Goal: Information Seeking & Learning: Learn about a topic

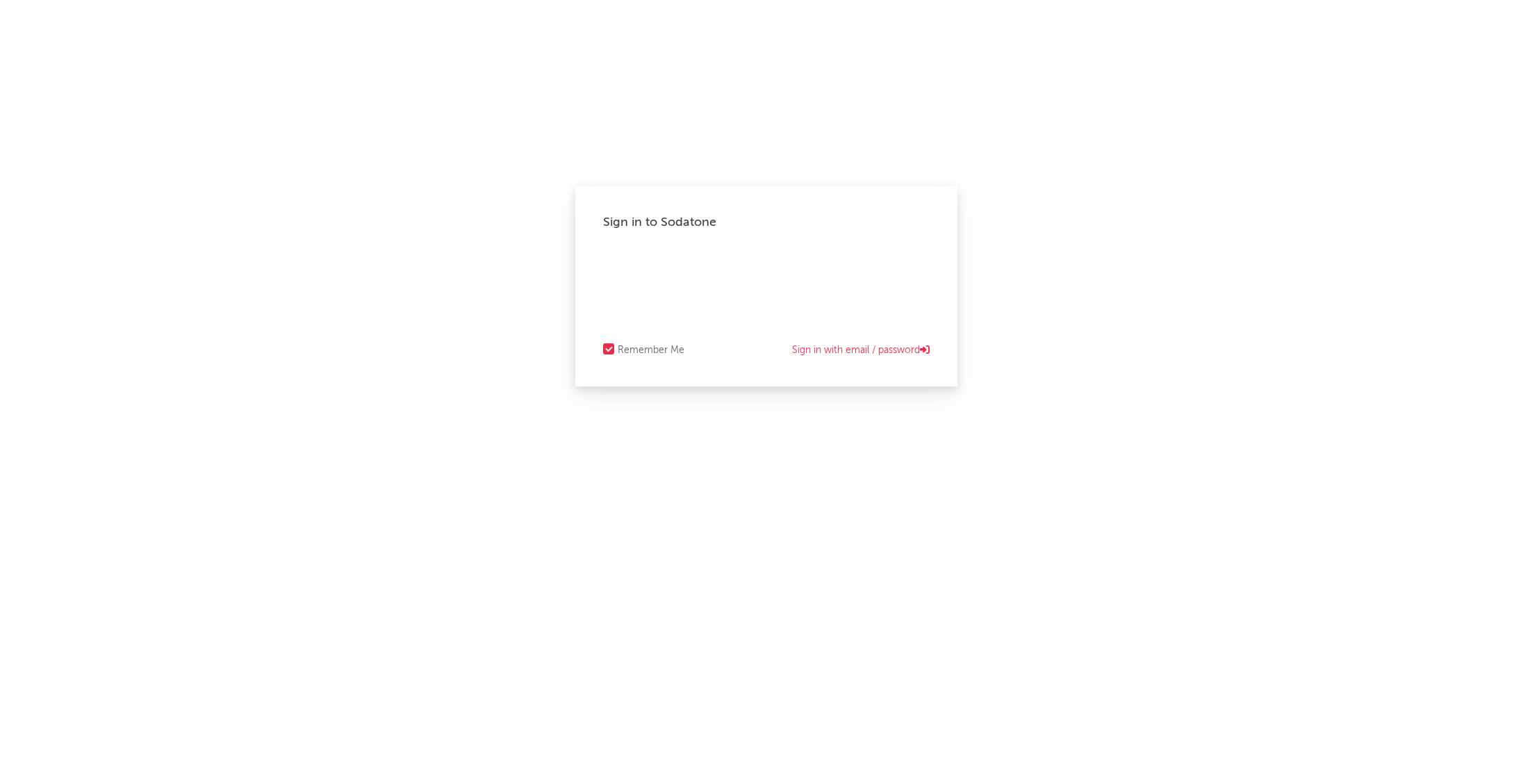
select select "recorded_music"
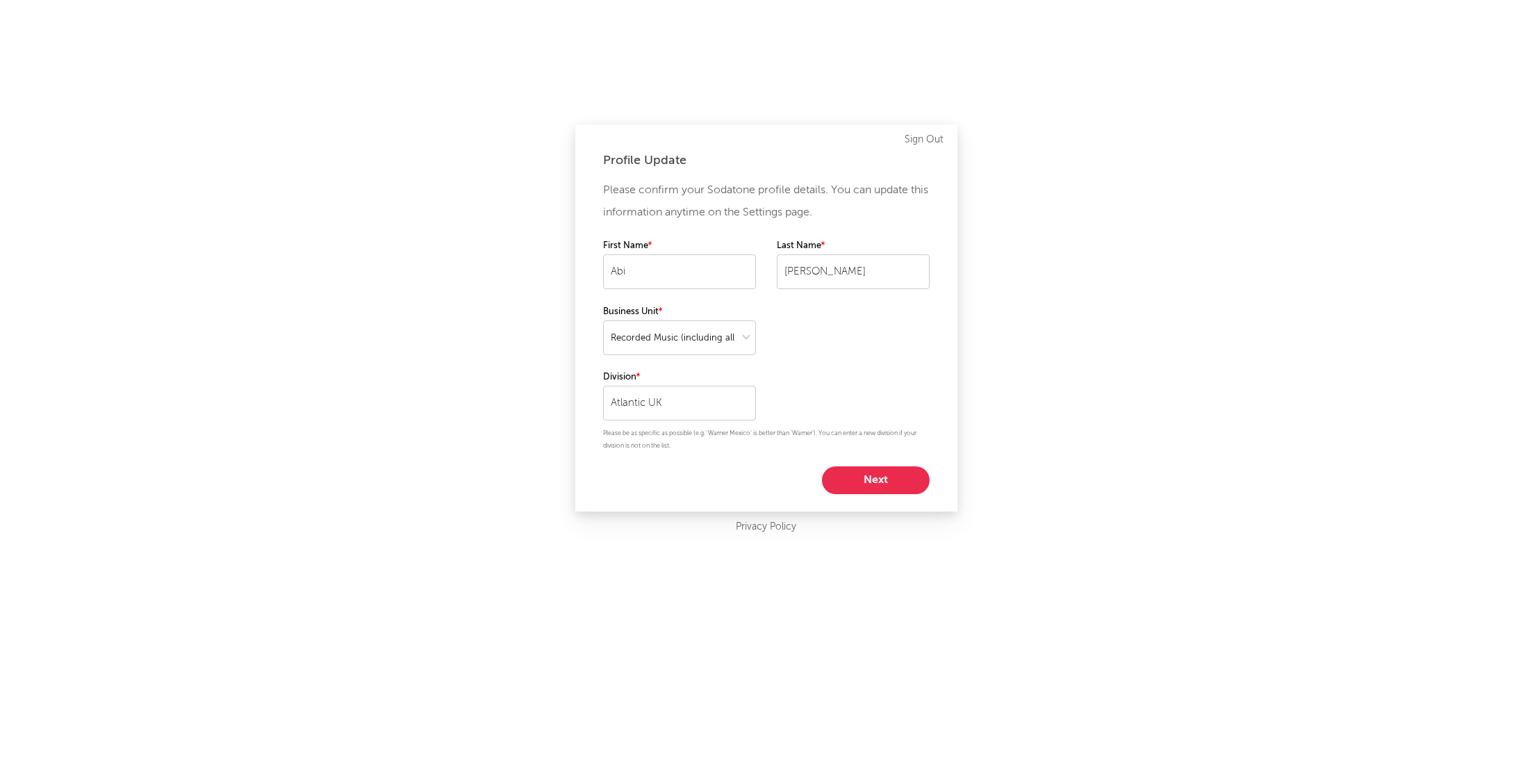
click at [881, 493] on div "Profile Update Please confirm your Sodatone profile details. You can update thi…" at bounding box center [766, 317] width 382 height 387
click at [881, 484] on button "Next" at bounding box center [875, 480] width 107 height 28
select select "marketing"
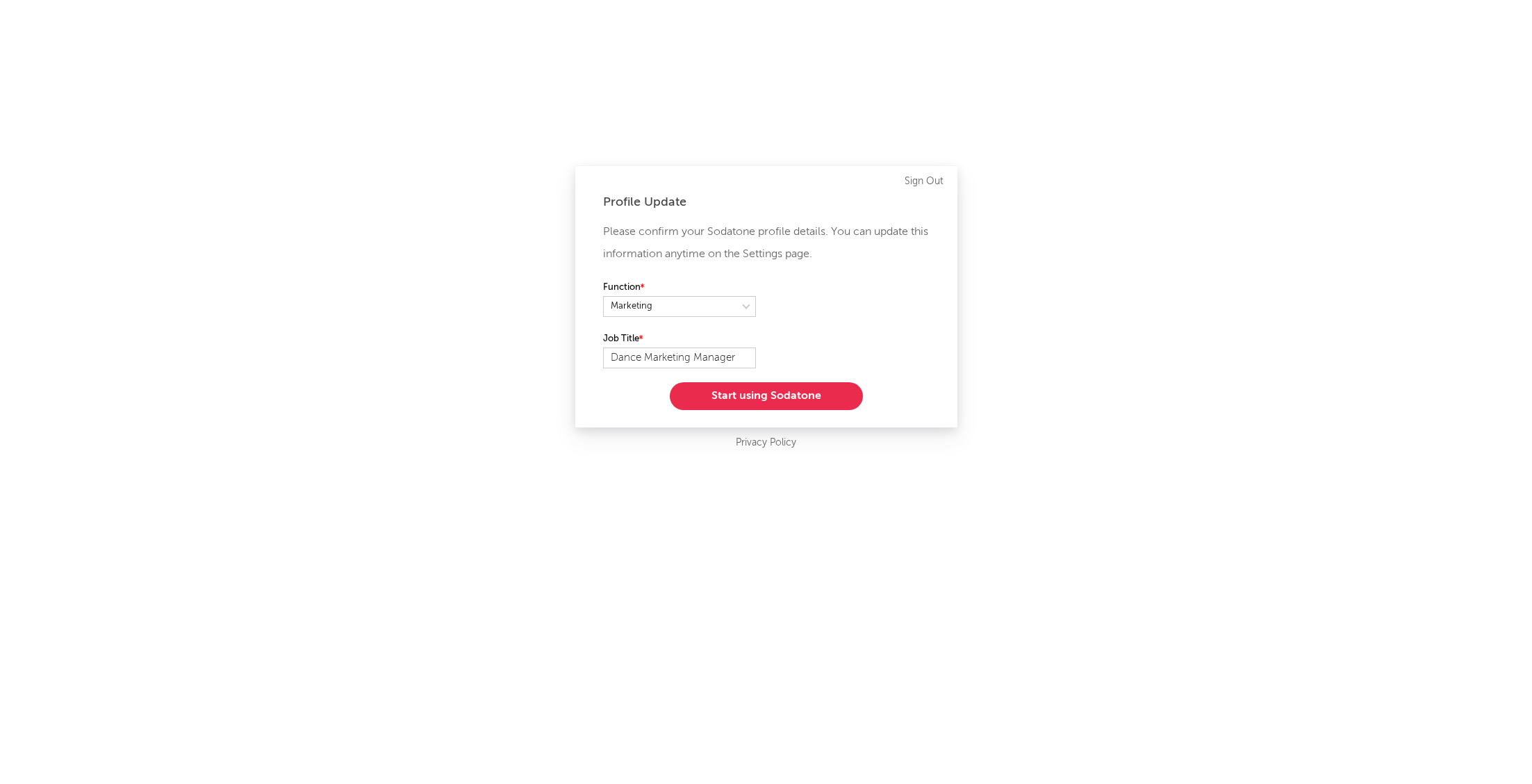
click at [799, 400] on button "Start using Sodatone" at bounding box center [766, 396] width 193 height 28
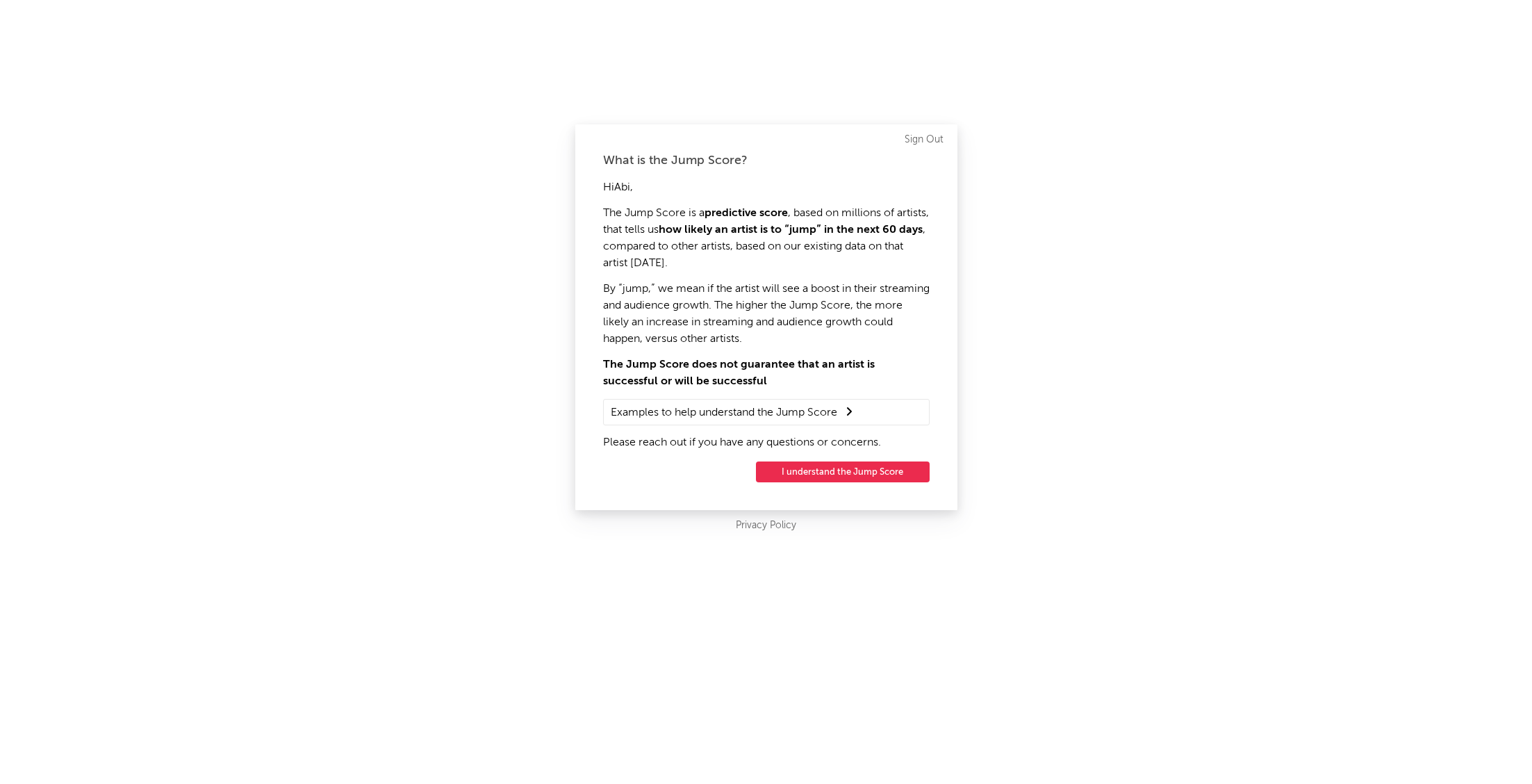
click at [837, 475] on button "I understand the Jump Score" at bounding box center [842, 471] width 174 height 21
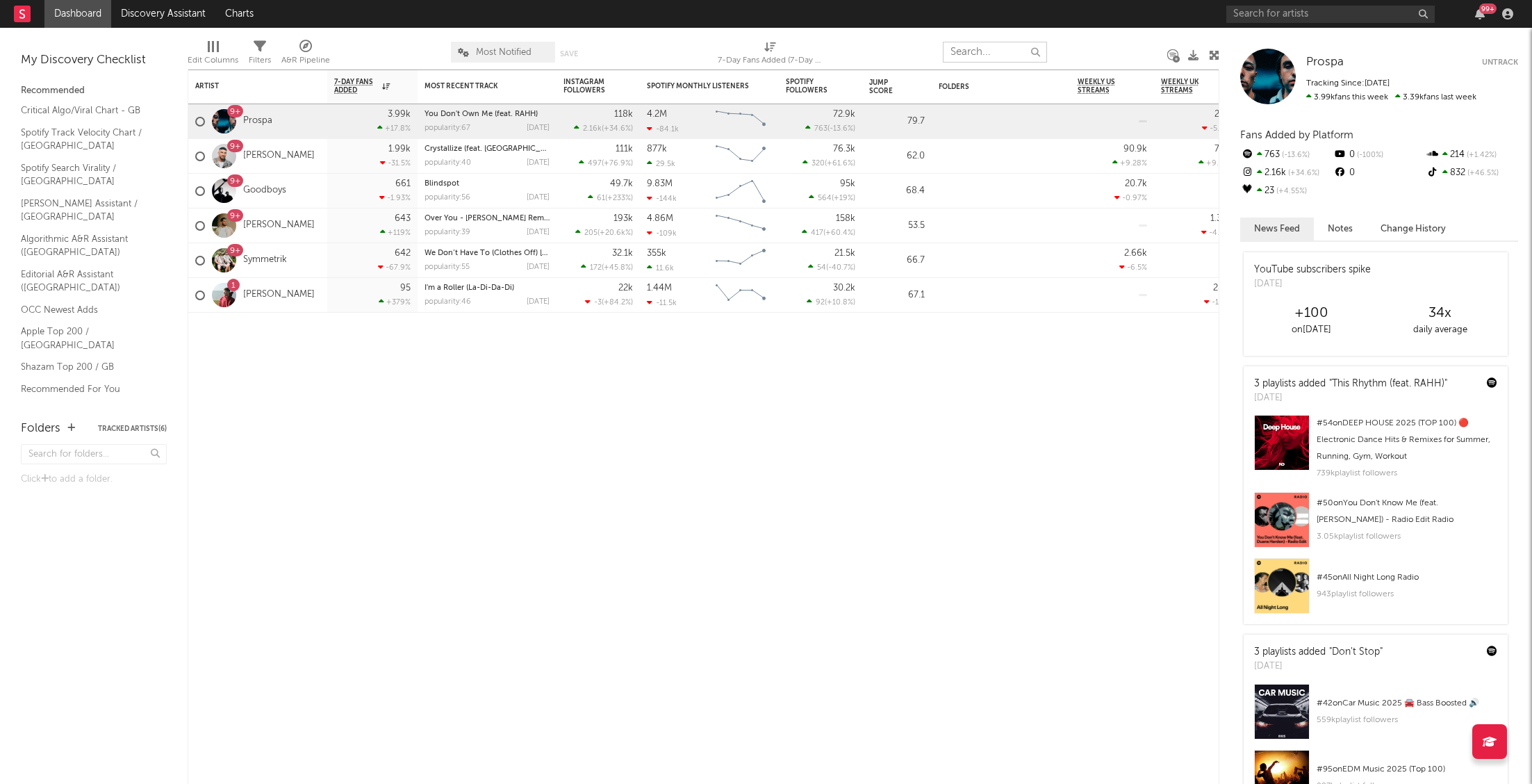
click at [1018, 52] on input "text" at bounding box center [995, 52] width 104 height 21
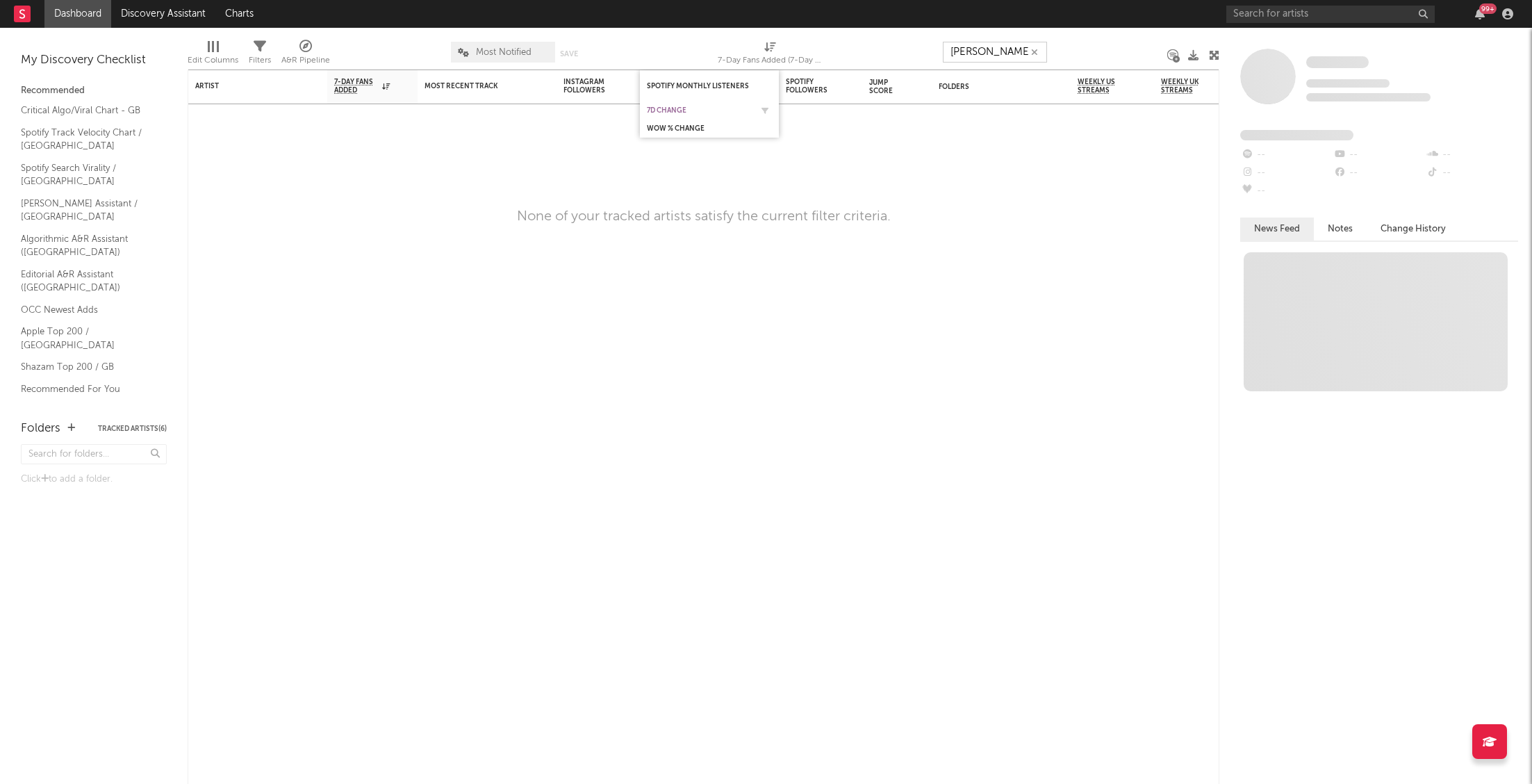
type input "[PERSON_NAME]"
click at [1040, 58] on input "[PERSON_NAME]" at bounding box center [995, 52] width 104 height 21
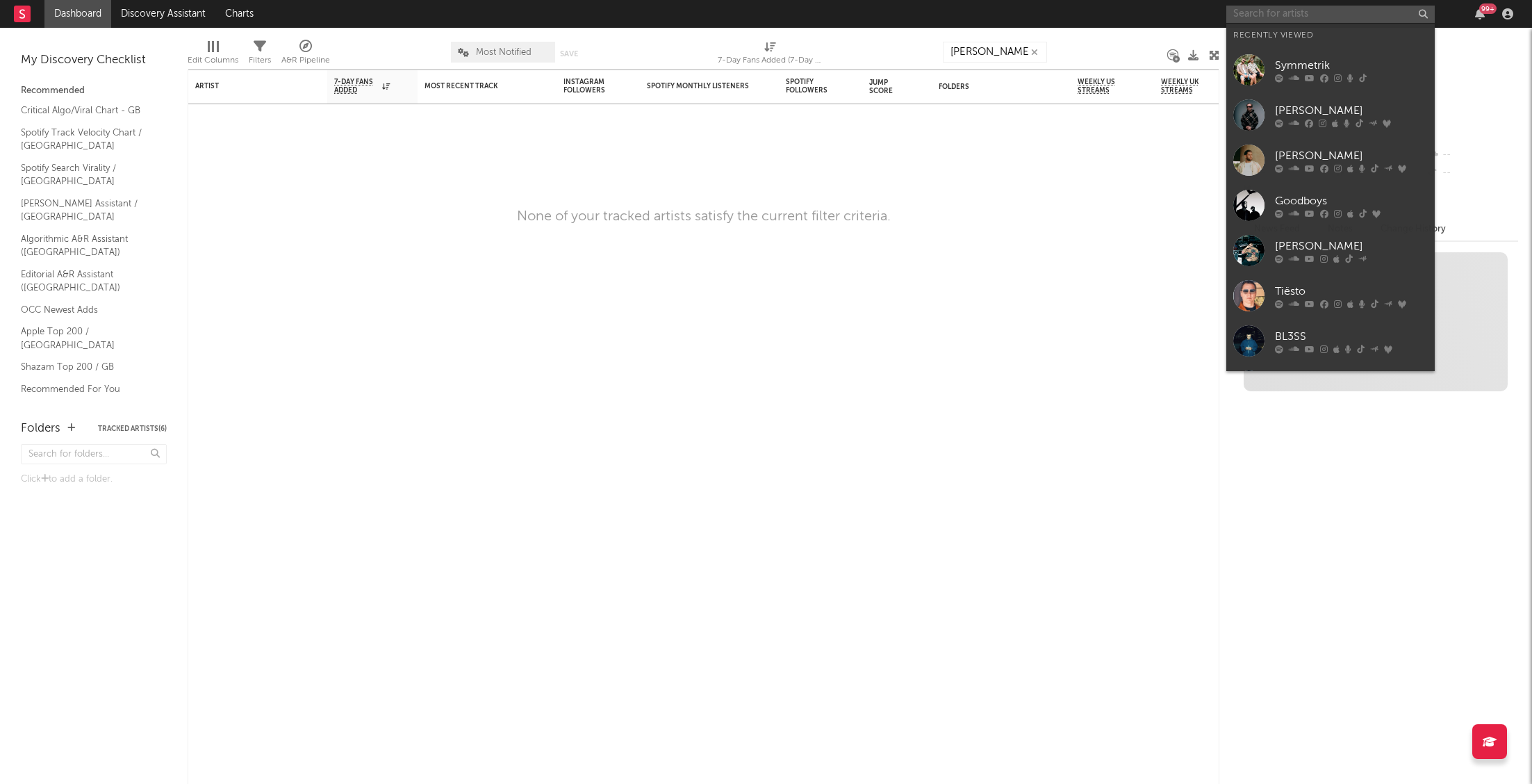
click at [1291, 10] on input "text" at bounding box center [1330, 14] width 209 height 18
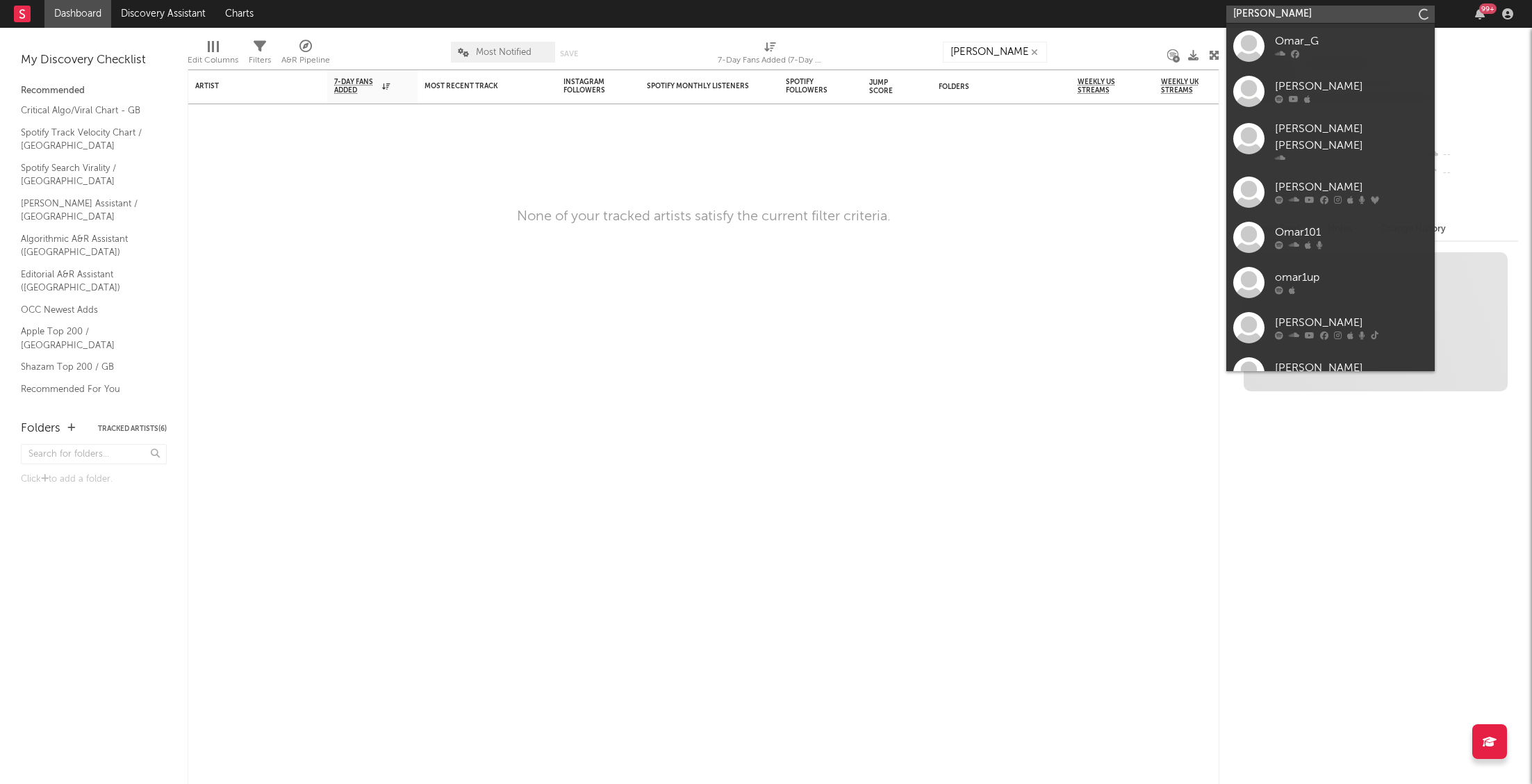
type input "[PERSON_NAME]"
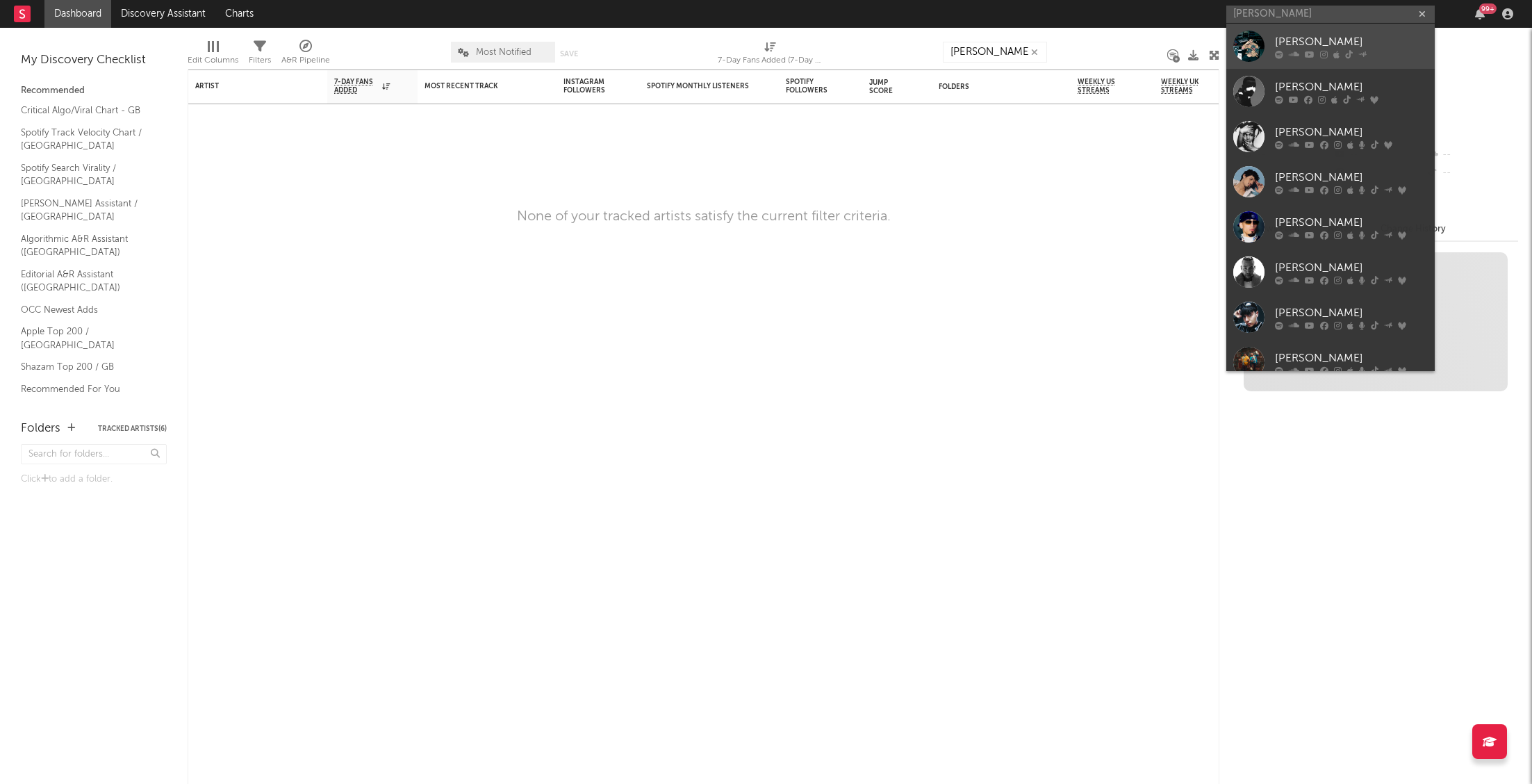
click at [1335, 42] on div "[PERSON_NAME]" at bounding box center [1351, 42] width 153 height 17
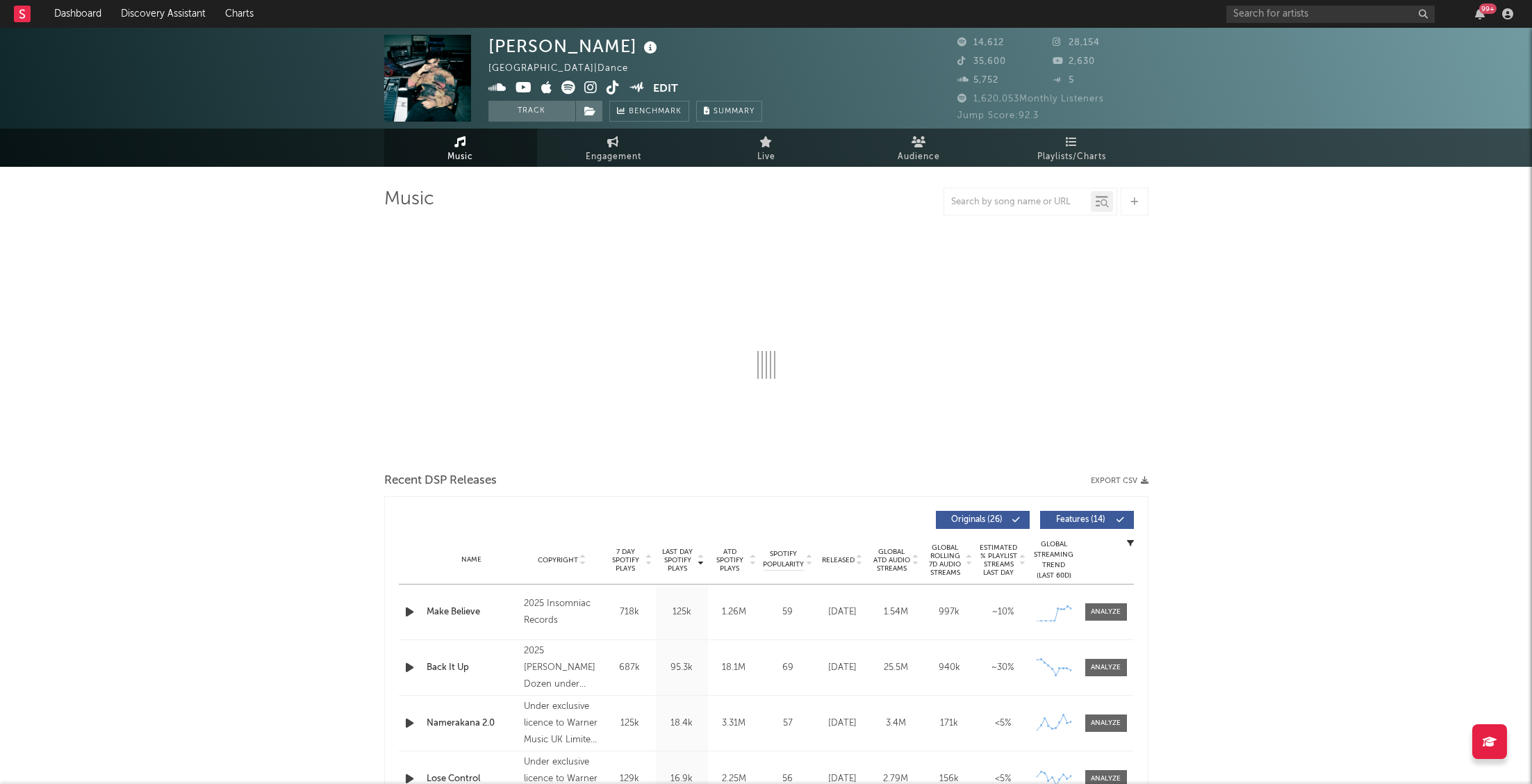
select select "6m"
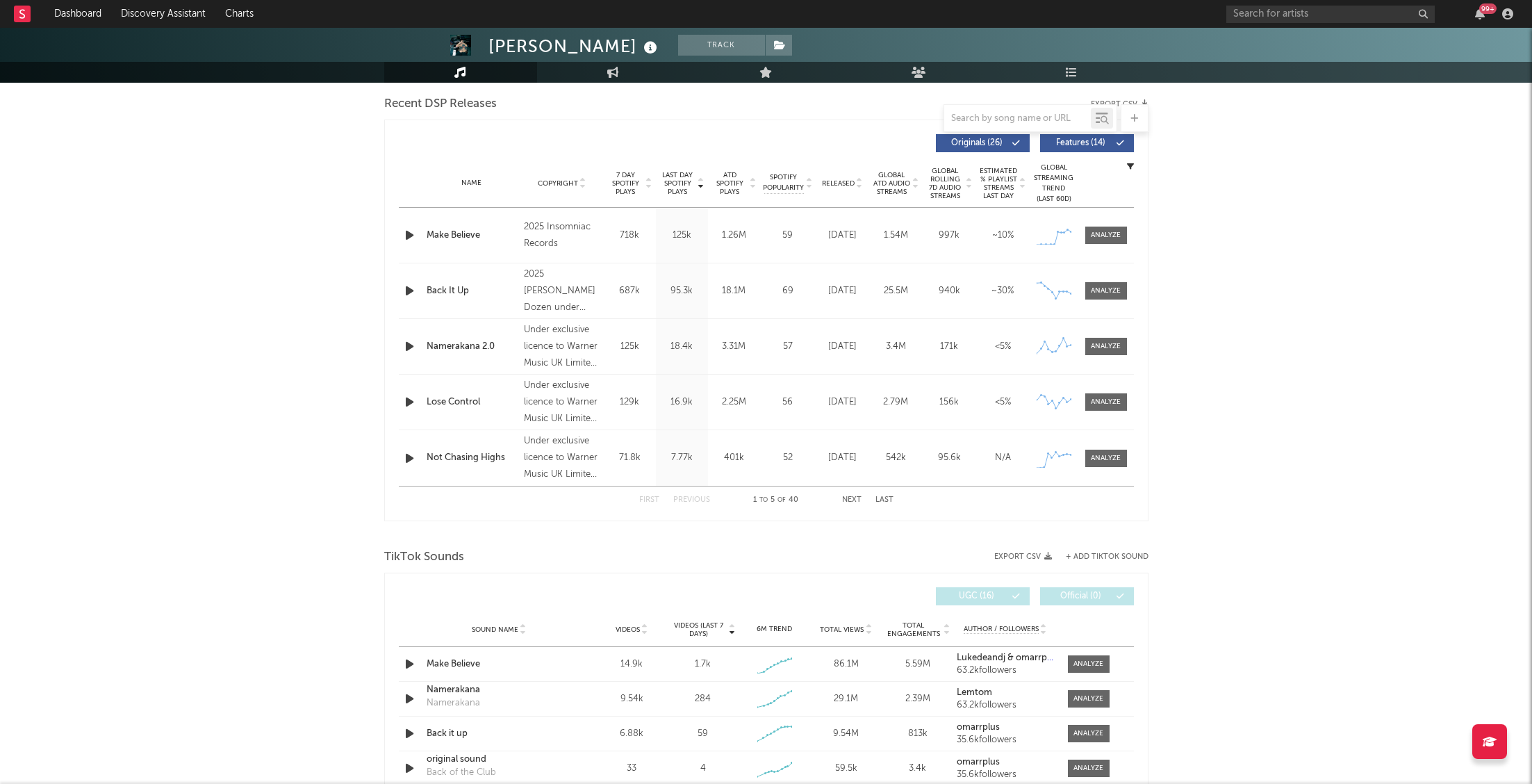
scroll to position [523, 0]
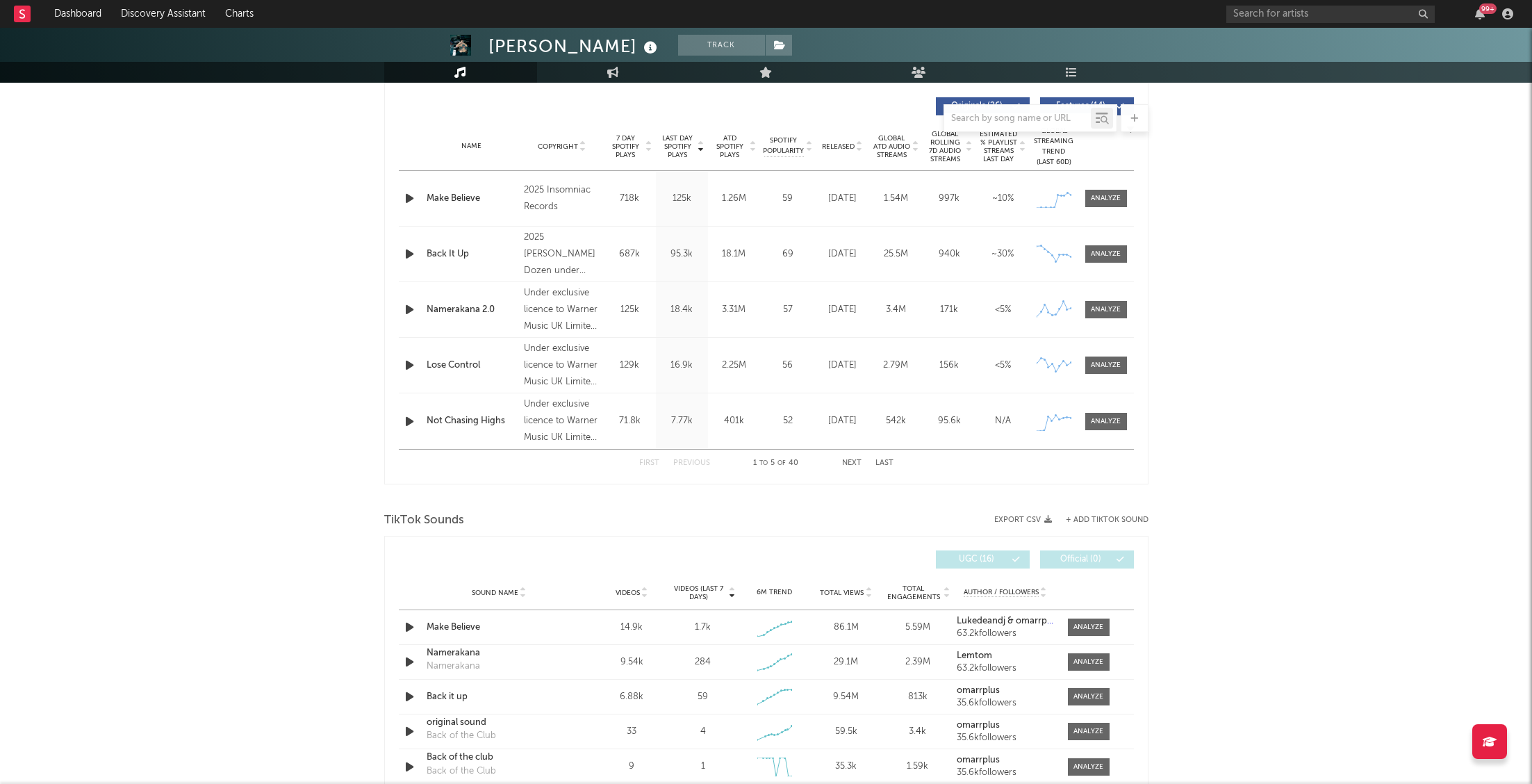
click at [436, 196] on div "Make Believe" at bounding box center [472, 199] width 91 height 14
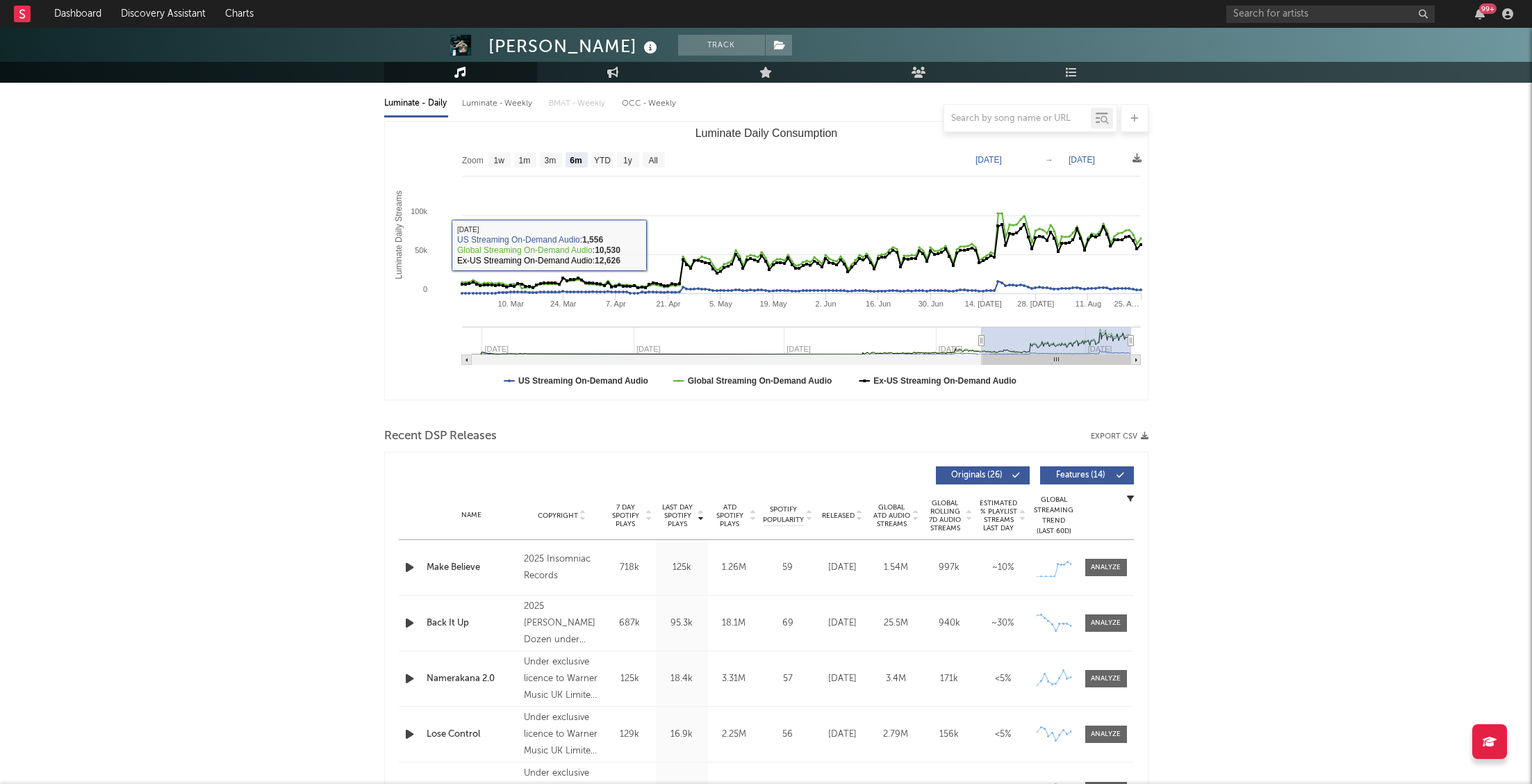
scroll to position [156, 0]
